Goal: Task Accomplishment & Management: Manage account settings

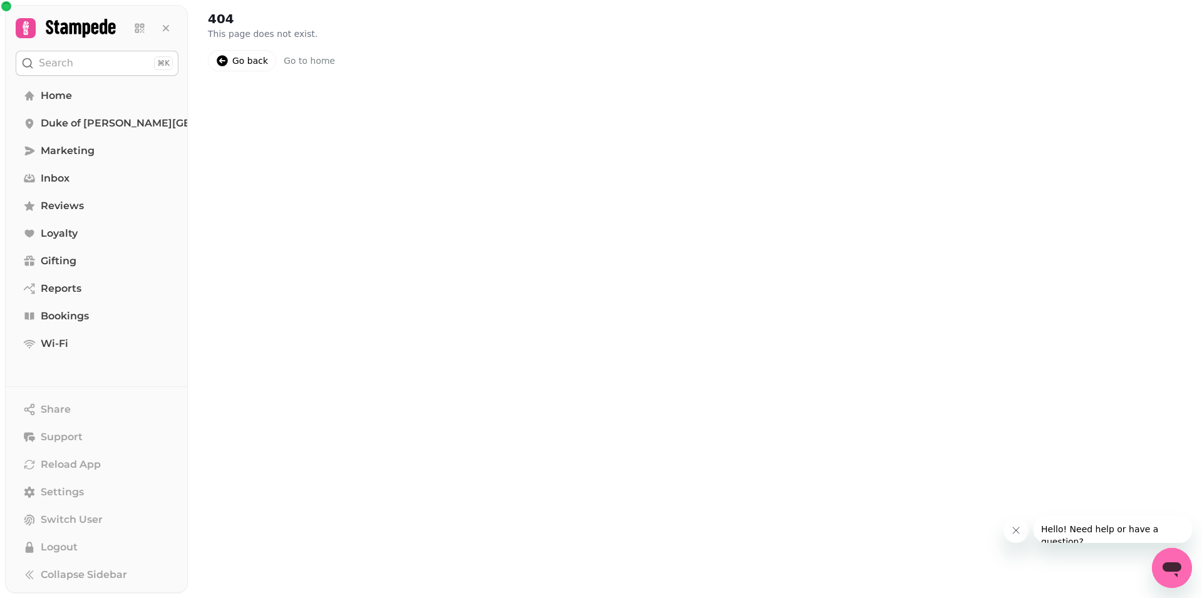
click at [242, 63] on div "Go back" at bounding box center [250, 60] width 36 height 13
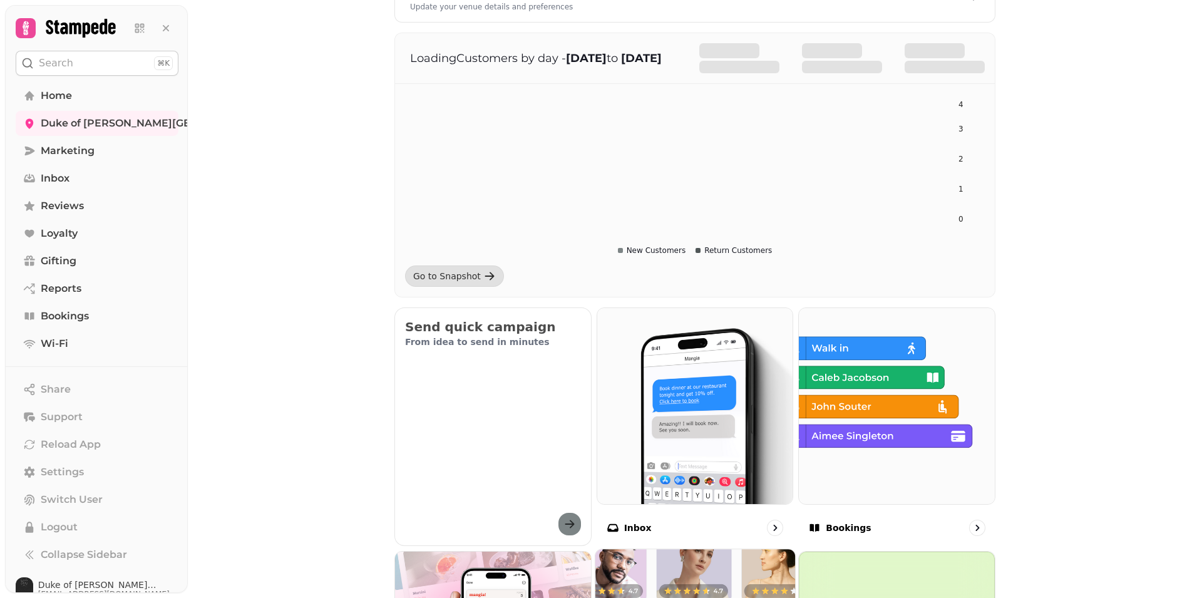
scroll to position [394, 0]
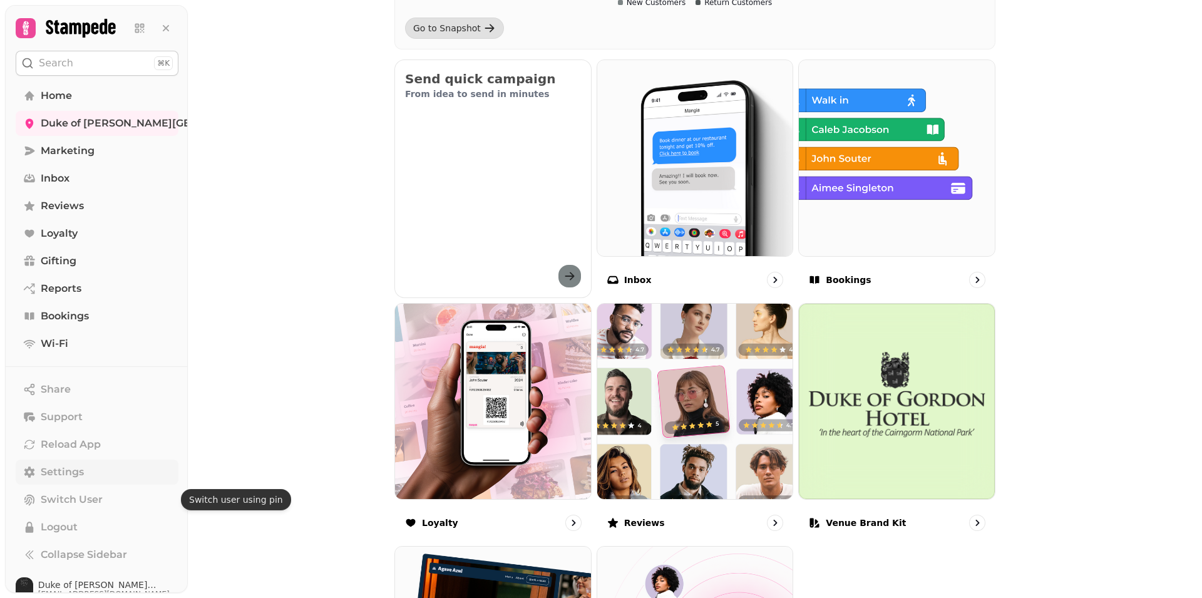
click at [64, 472] on span "Settings" at bounding box center [62, 472] width 43 height 15
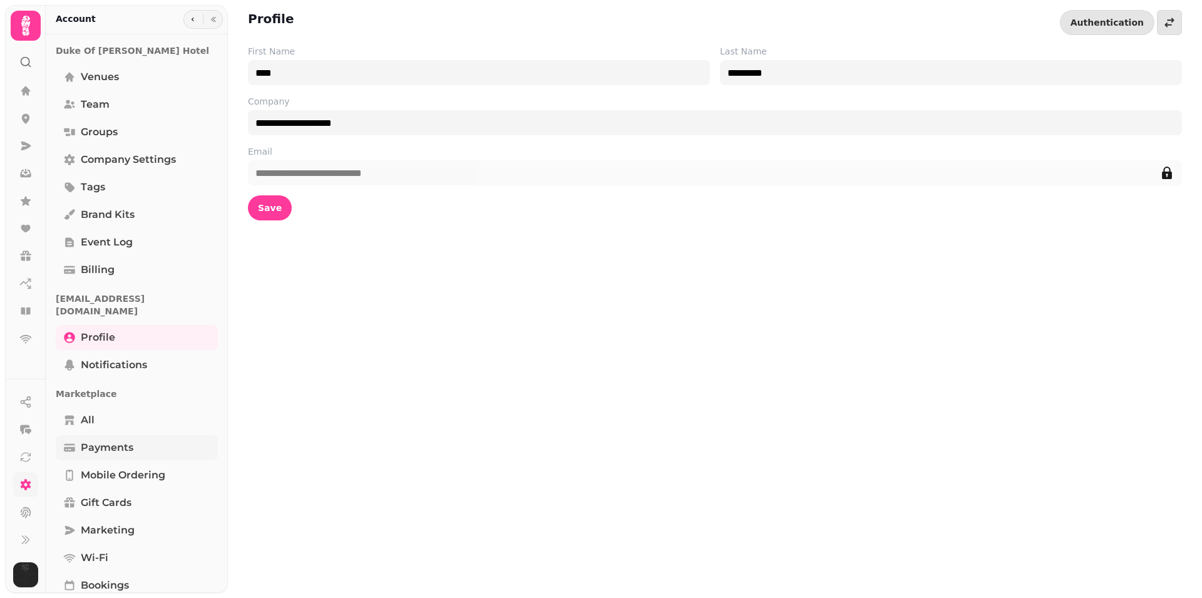
click at [103, 440] on span "Payments" at bounding box center [107, 447] width 53 height 15
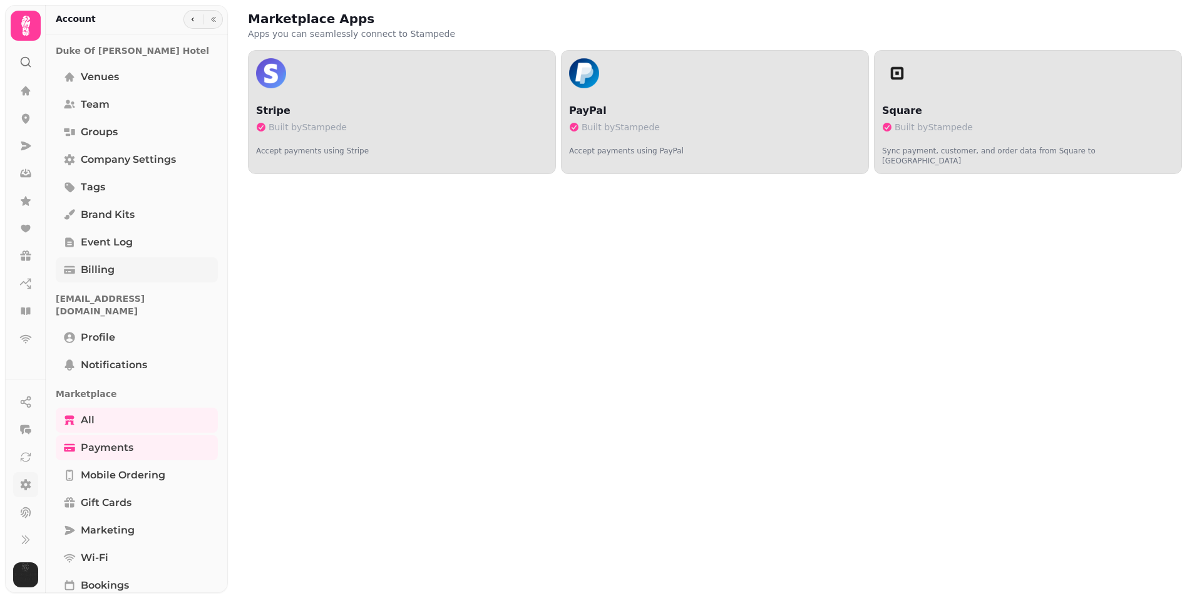
click at [98, 270] on span "Billing" at bounding box center [98, 269] width 34 height 15
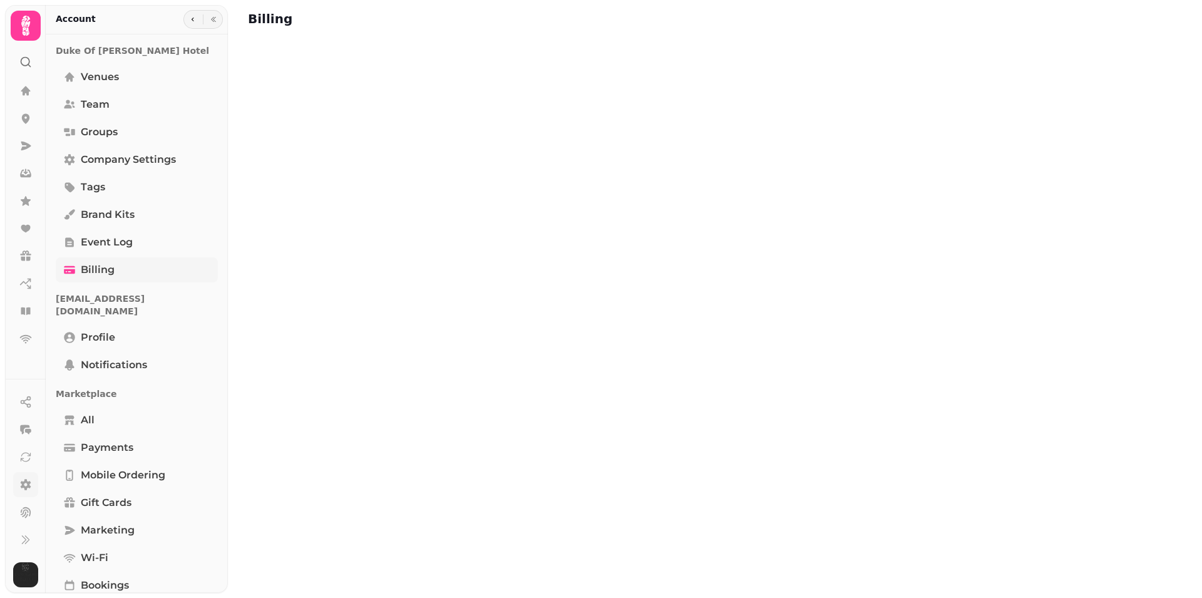
click at [75, 271] on icon "Tabs" at bounding box center [69, 271] width 11 height 5
click at [70, 271] on icon "Tabs" at bounding box center [69, 270] width 13 height 13
